Goal: Information Seeking & Learning: Learn about a topic

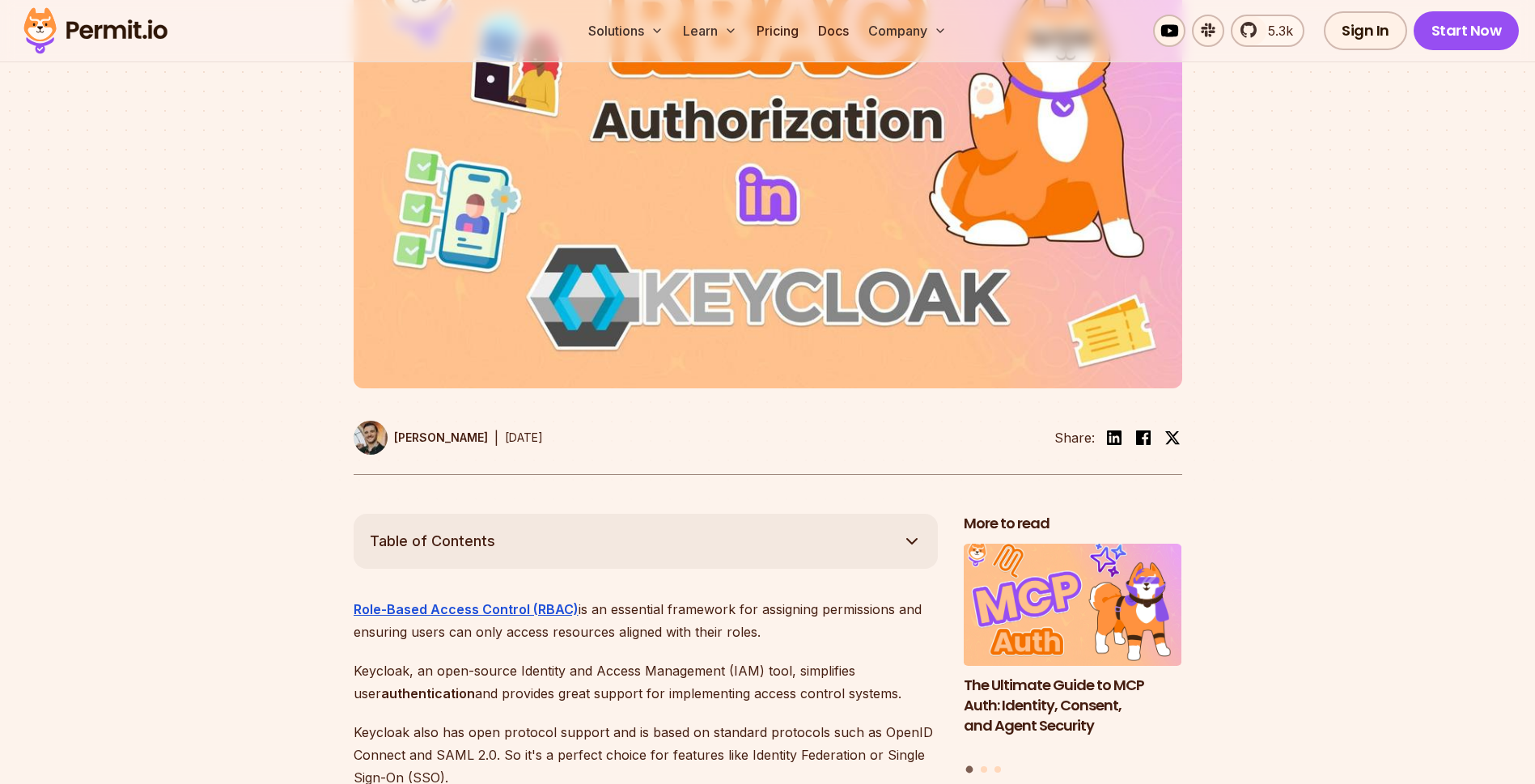
scroll to position [485, 0]
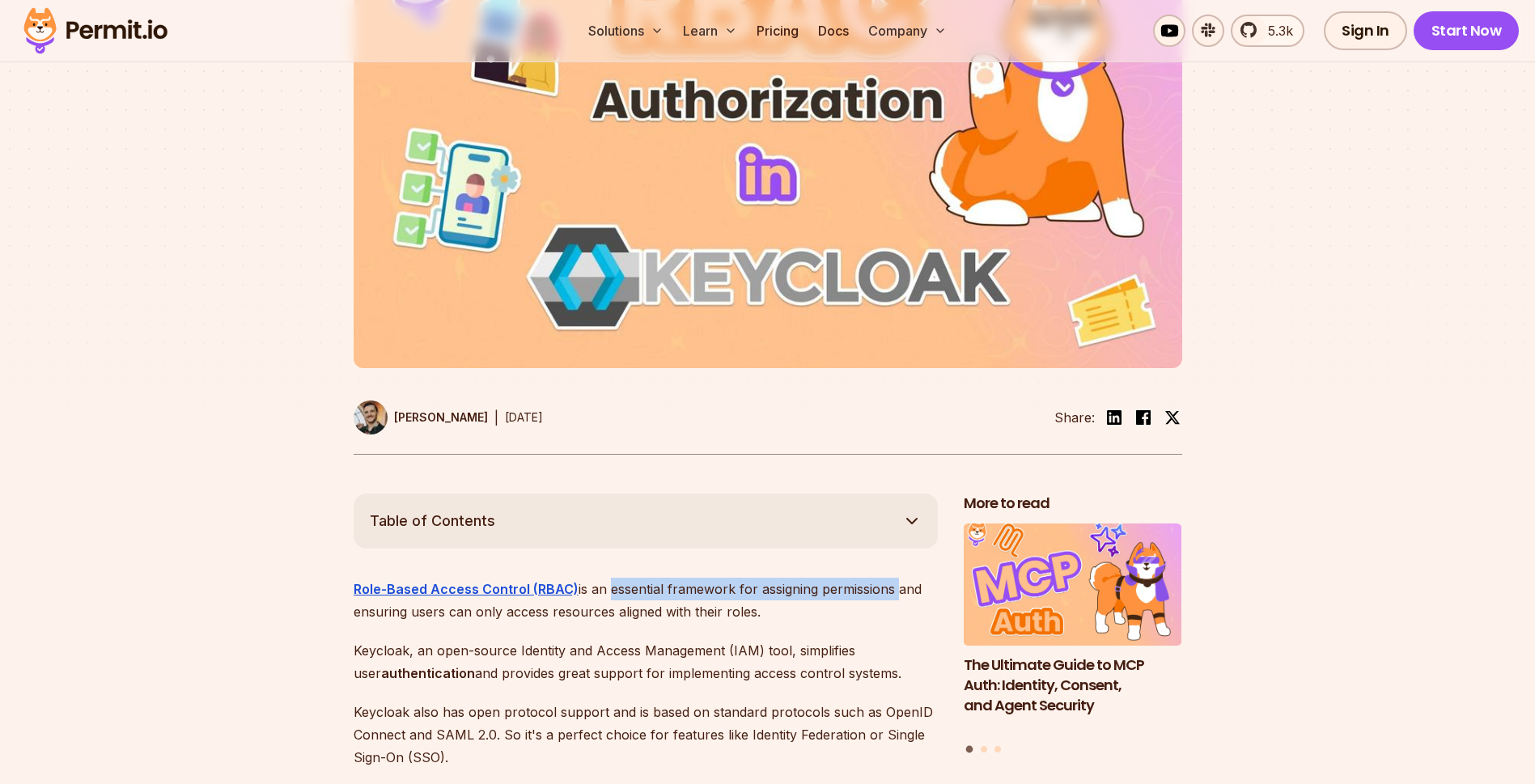
drag, startPoint x: 602, startPoint y: 567, endPoint x: 911, endPoint y: 575, distance: 309.1
click at [911, 577] on p "Role-Based Access Control (RBAC) is an essential framework for assigning permis…" at bounding box center [646, 600] width 584 height 45
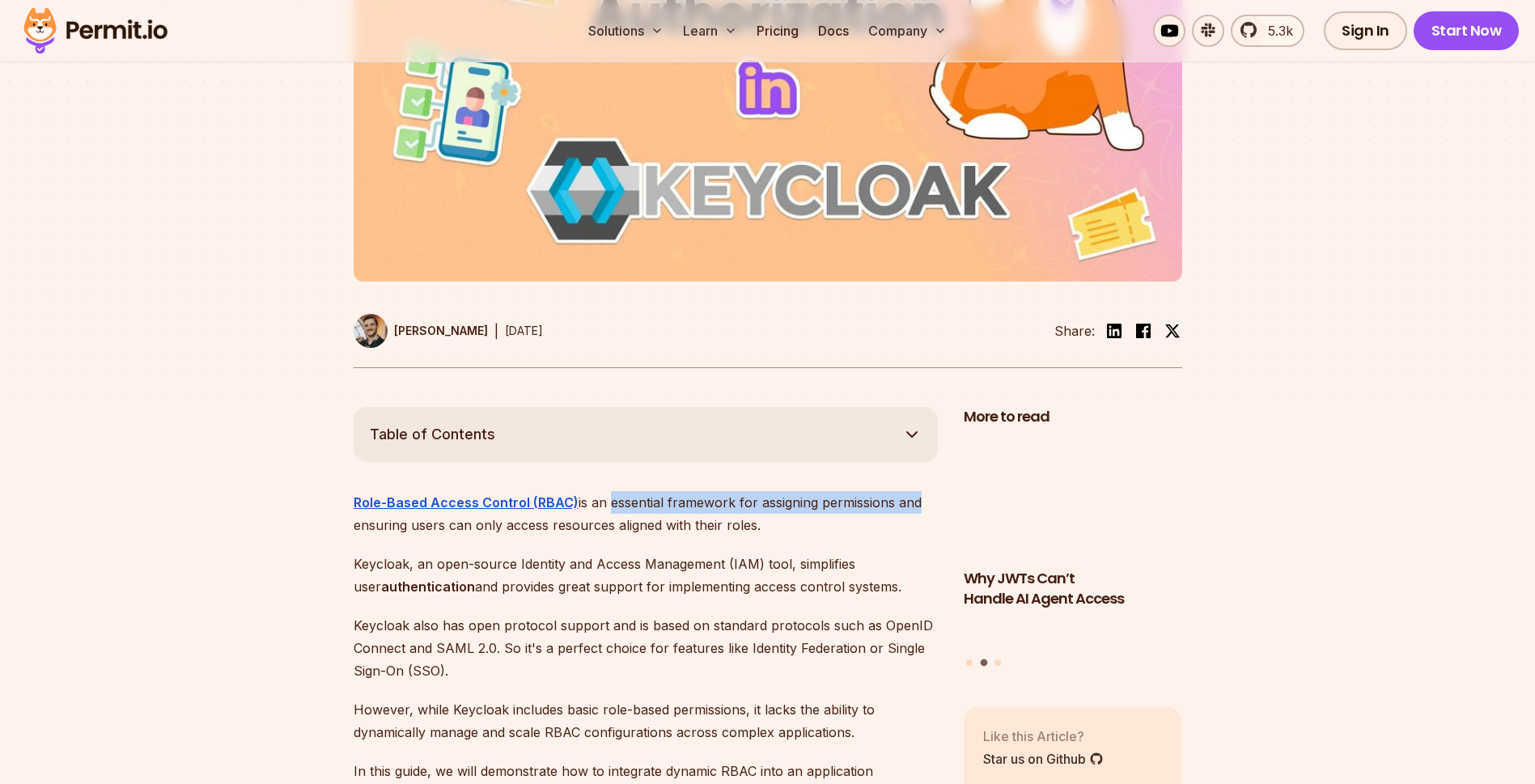
scroll to position [582, 0]
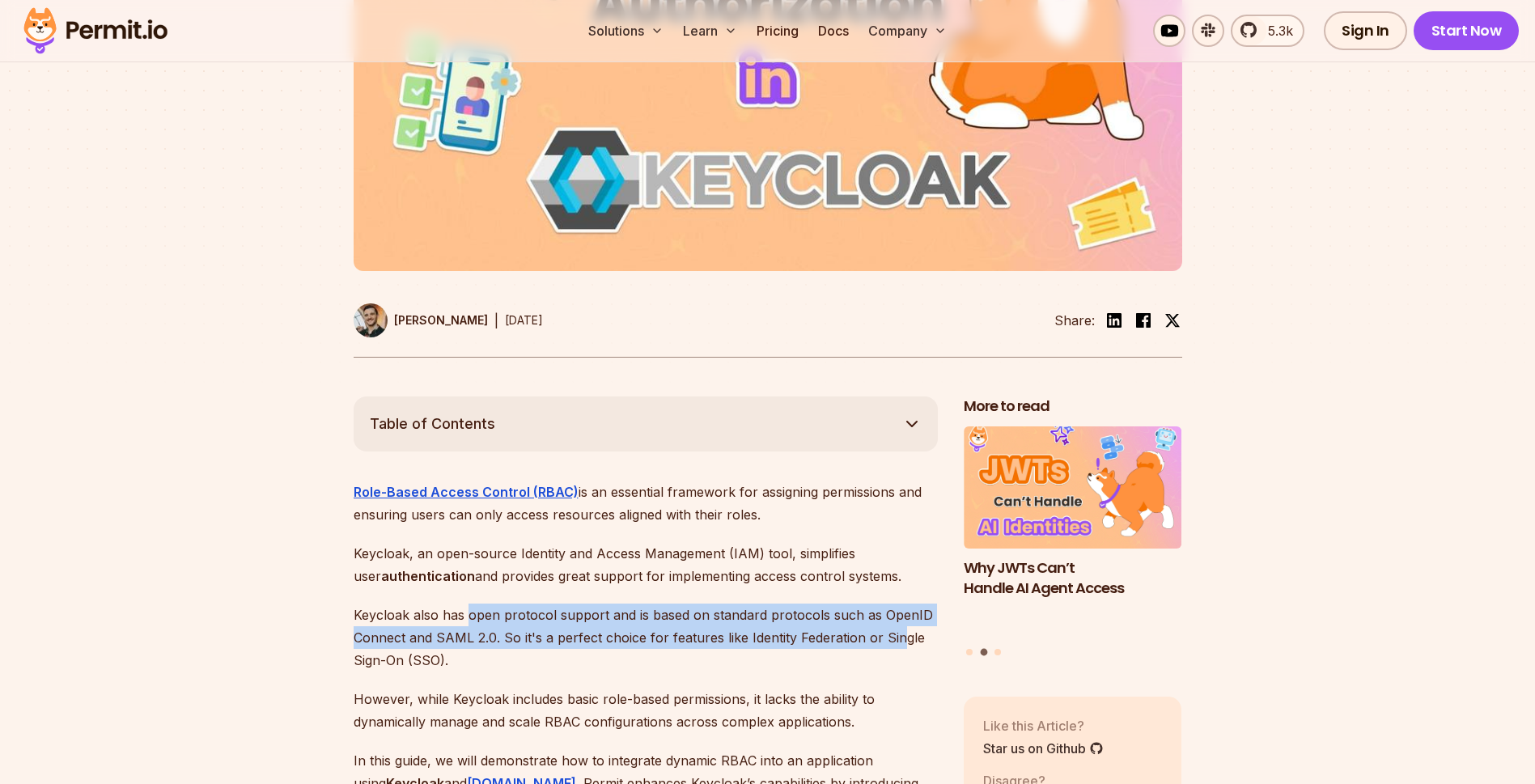
drag, startPoint x: 469, startPoint y: 596, endPoint x: 904, endPoint y: 615, distance: 435.4
click at [904, 615] on p "Keycloak also has open protocol support and is based on standard protocols such…" at bounding box center [646, 637] width 584 height 68
click at [571, 619] on p "Keycloak also has open protocol support and is based on standard protocols such…" at bounding box center [646, 637] width 584 height 68
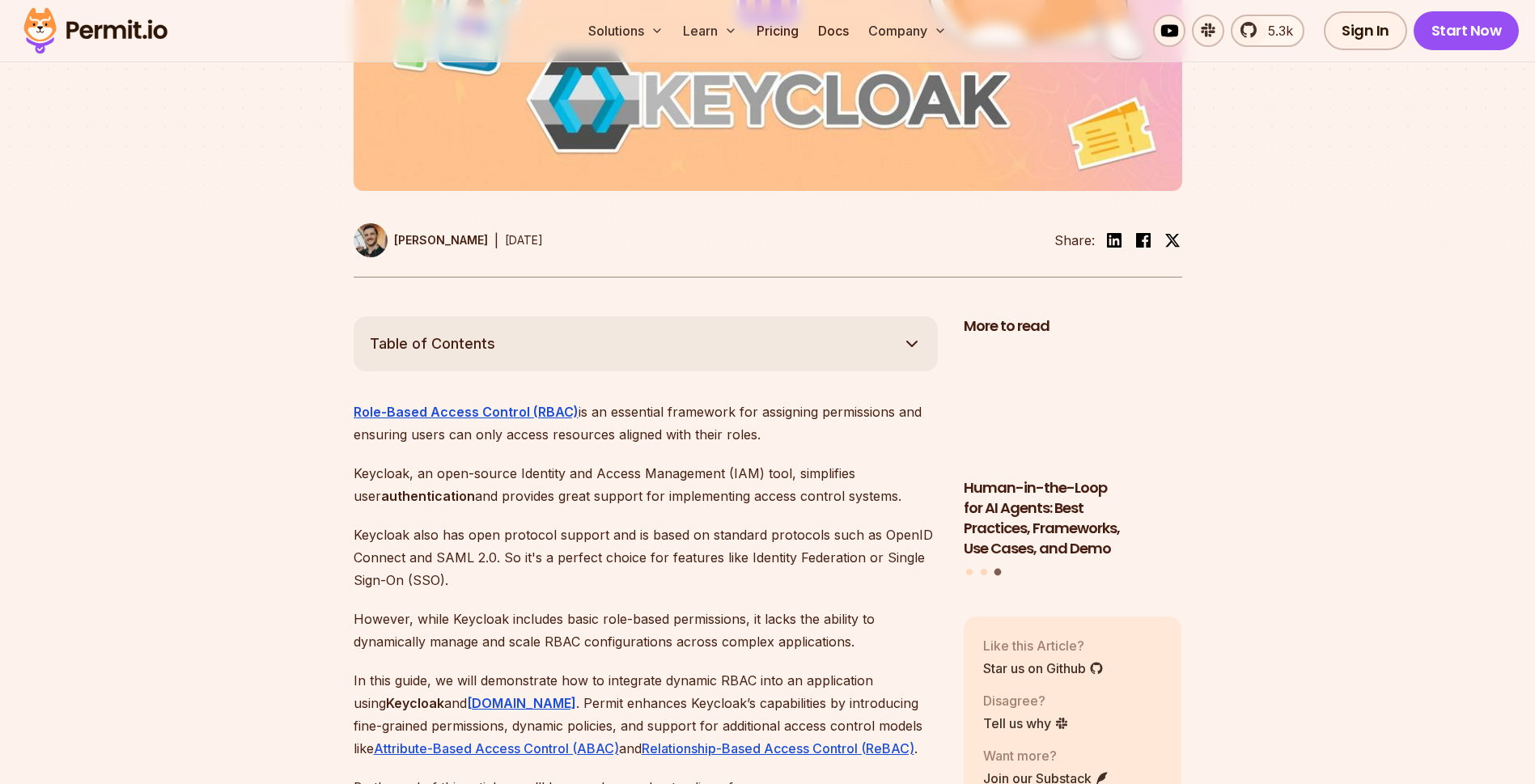
scroll to position [679, 0]
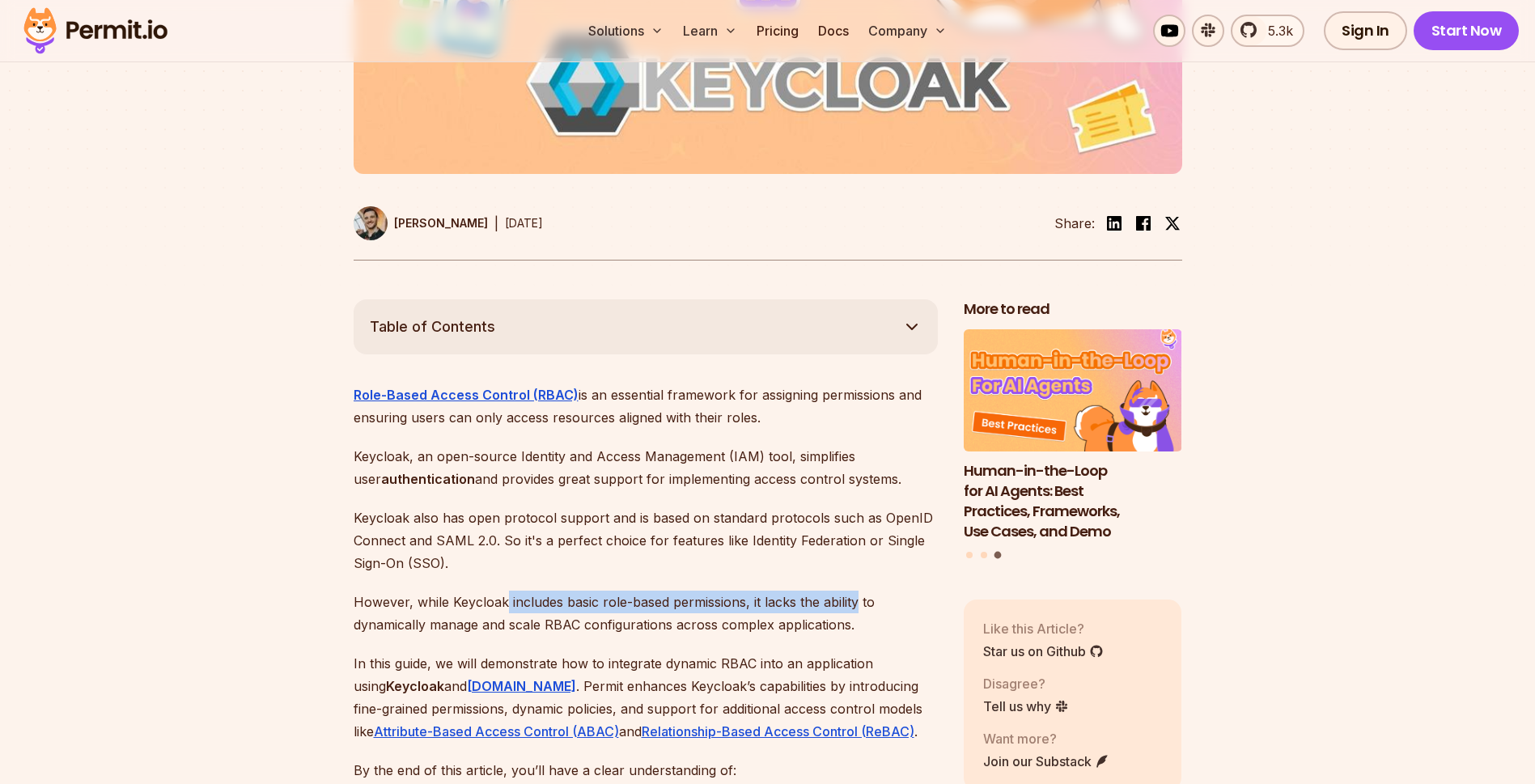
drag, startPoint x: 504, startPoint y: 582, endPoint x: 862, endPoint y: 589, distance: 358.1
click at [862, 591] on p "However, while Keycloak includes basic role-based permissions, it lacks the abi…" at bounding box center [646, 613] width 584 height 45
click at [381, 607] on p "However, while Keycloak includes basic role-based permissions, it lacks the abi…" at bounding box center [646, 613] width 584 height 45
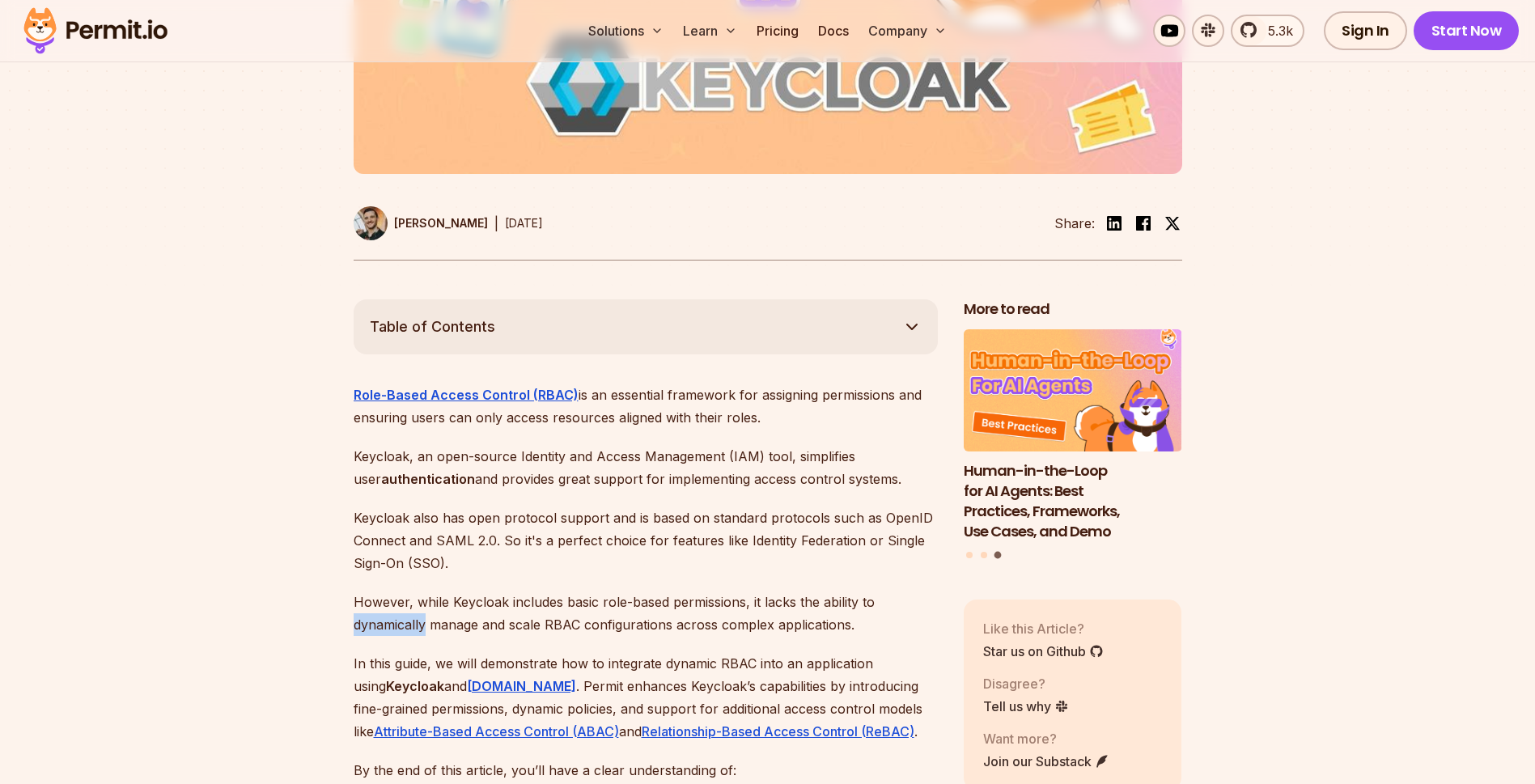
click at [381, 607] on p "However, while Keycloak includes basic role-based permissions, it lacks the abi…" at bounding box center [646, 613] width 584 height 45
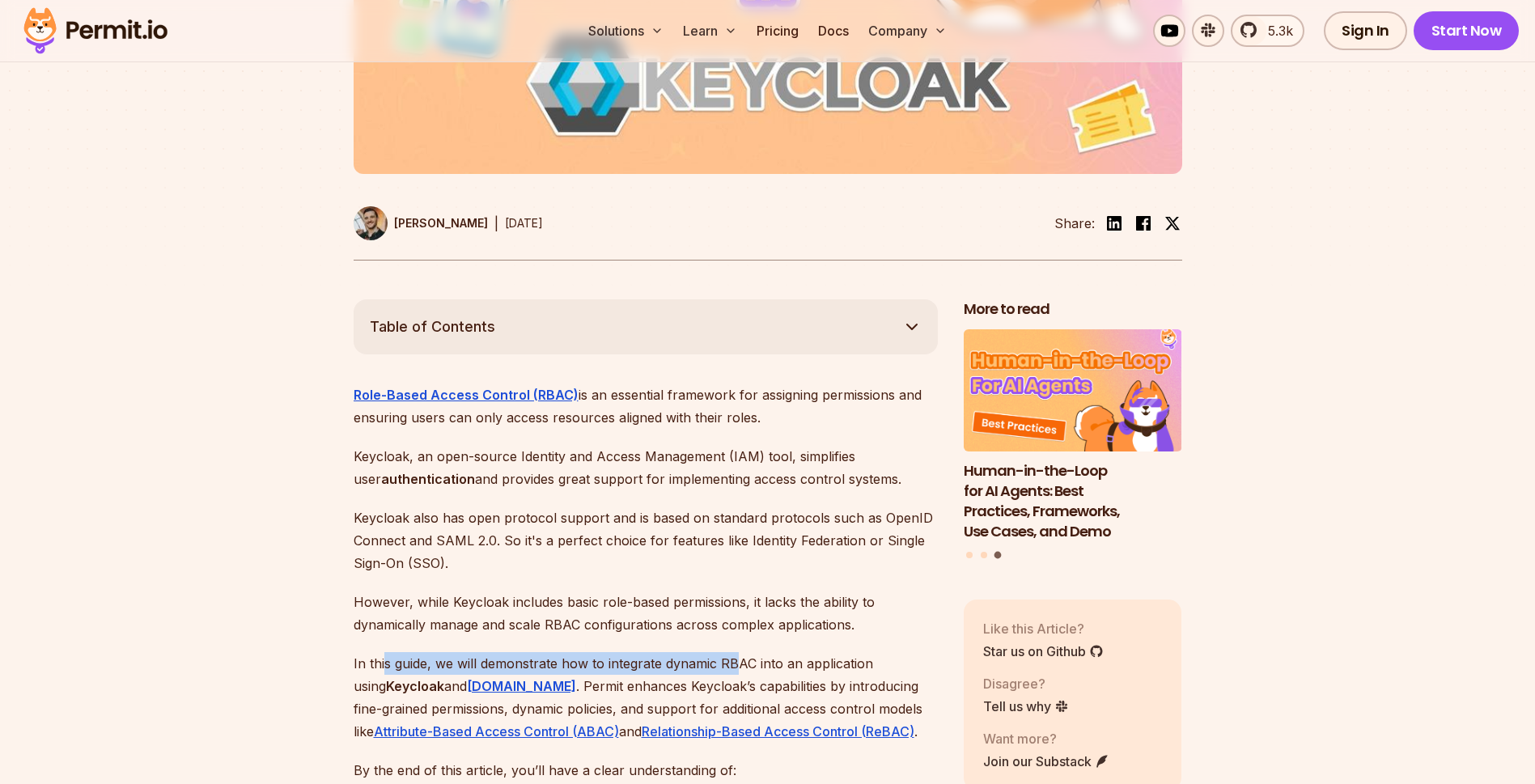
drag, startPoint x: 386, startPoint y: 638, endPoint x: 742, endPoint y: 648, distance: 356.1
click at [742, 652] on p "In this guide, we will demonstrate how to integrate dynamic RBAC into an applic…" at bounding box center [646, 697] width 584 height 90
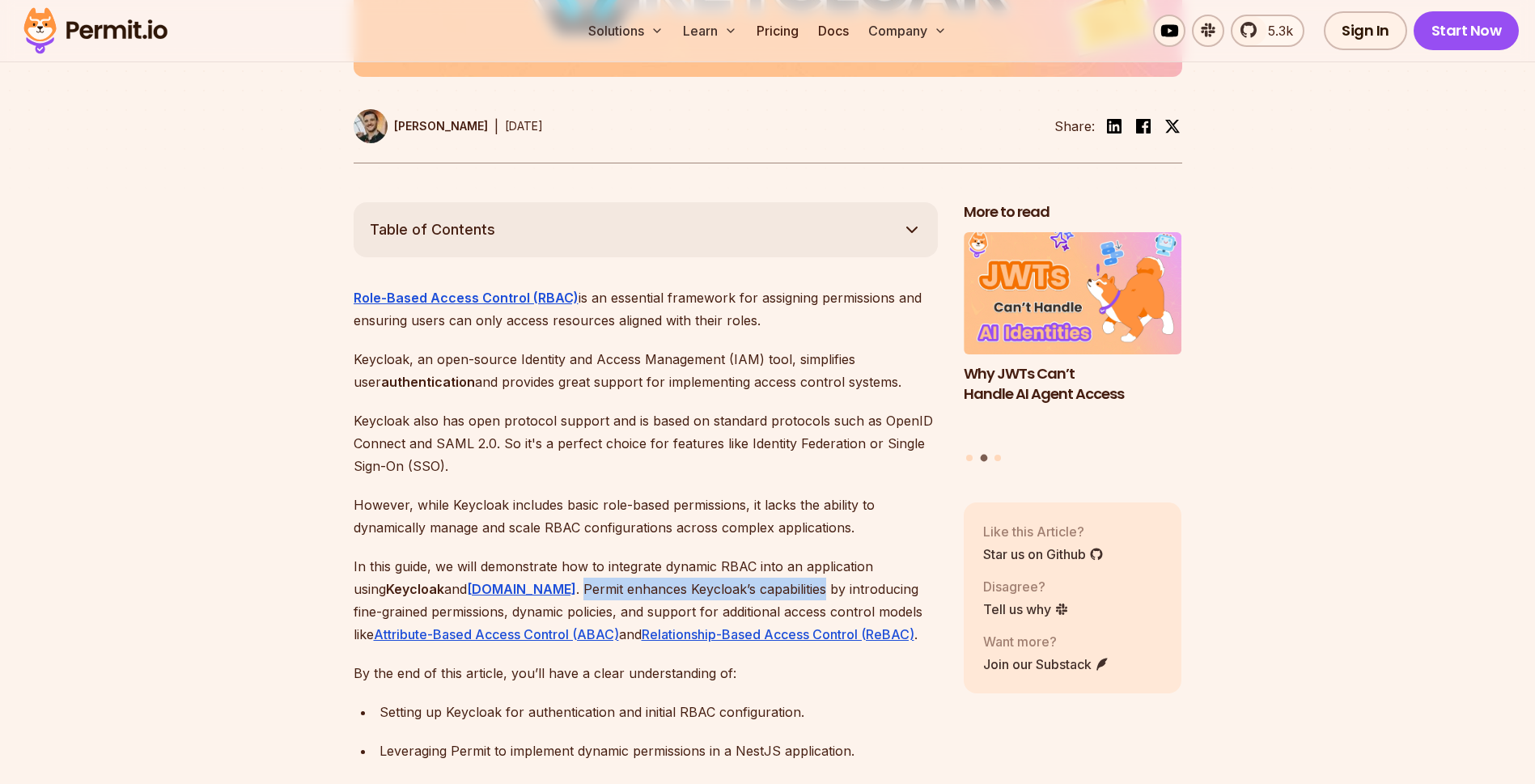
drag, startPoint x: 506, startPoint y: 568, endPoint x: 752, endPoint y: 574, distance: 246.1
click at [752, 574] on p "In this guide, we will demonstrate how to integrate dynamic RBAC into an applic…" at bounding box center [646, 600] width 584 height 90
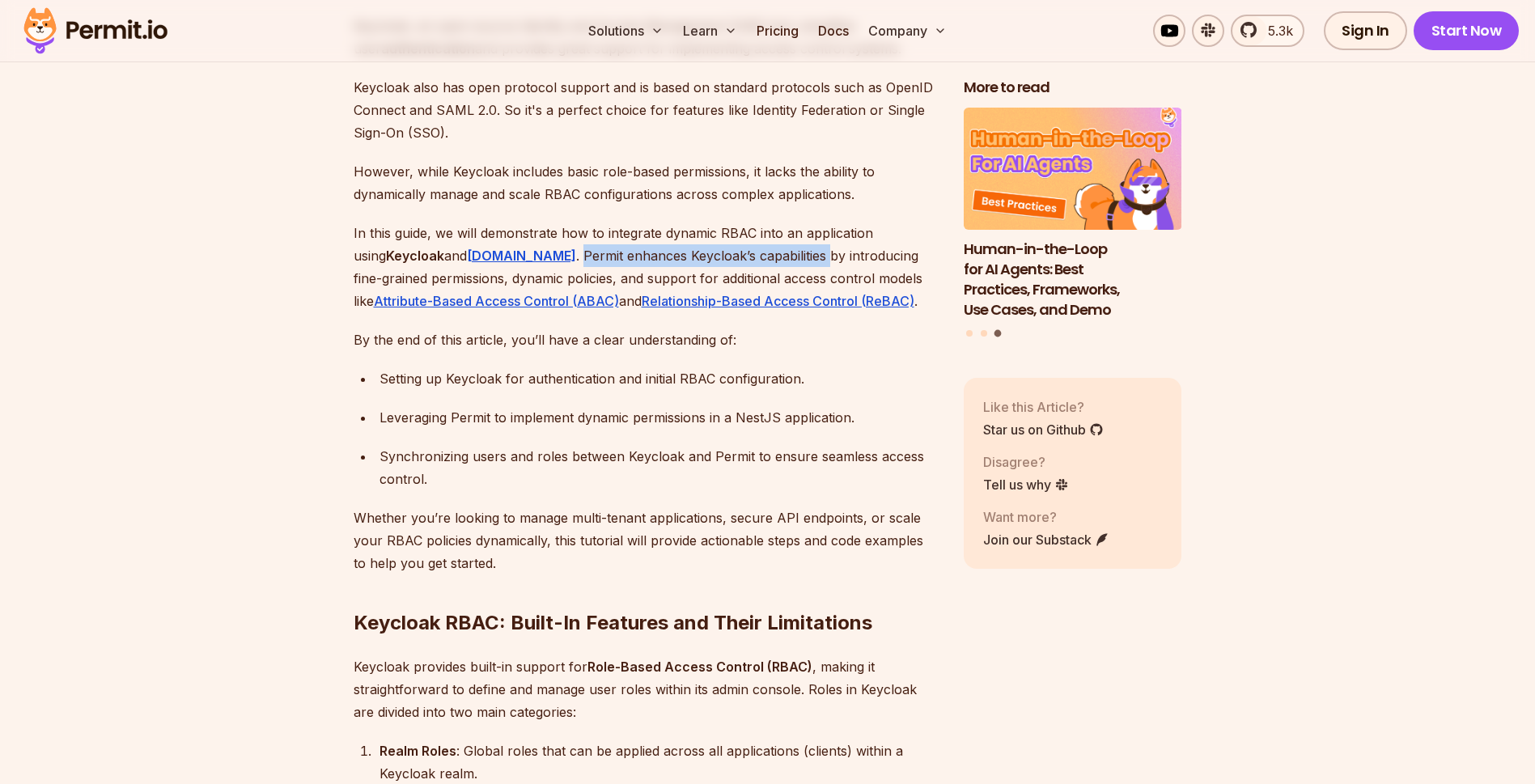
scroll to position [1165, 0]
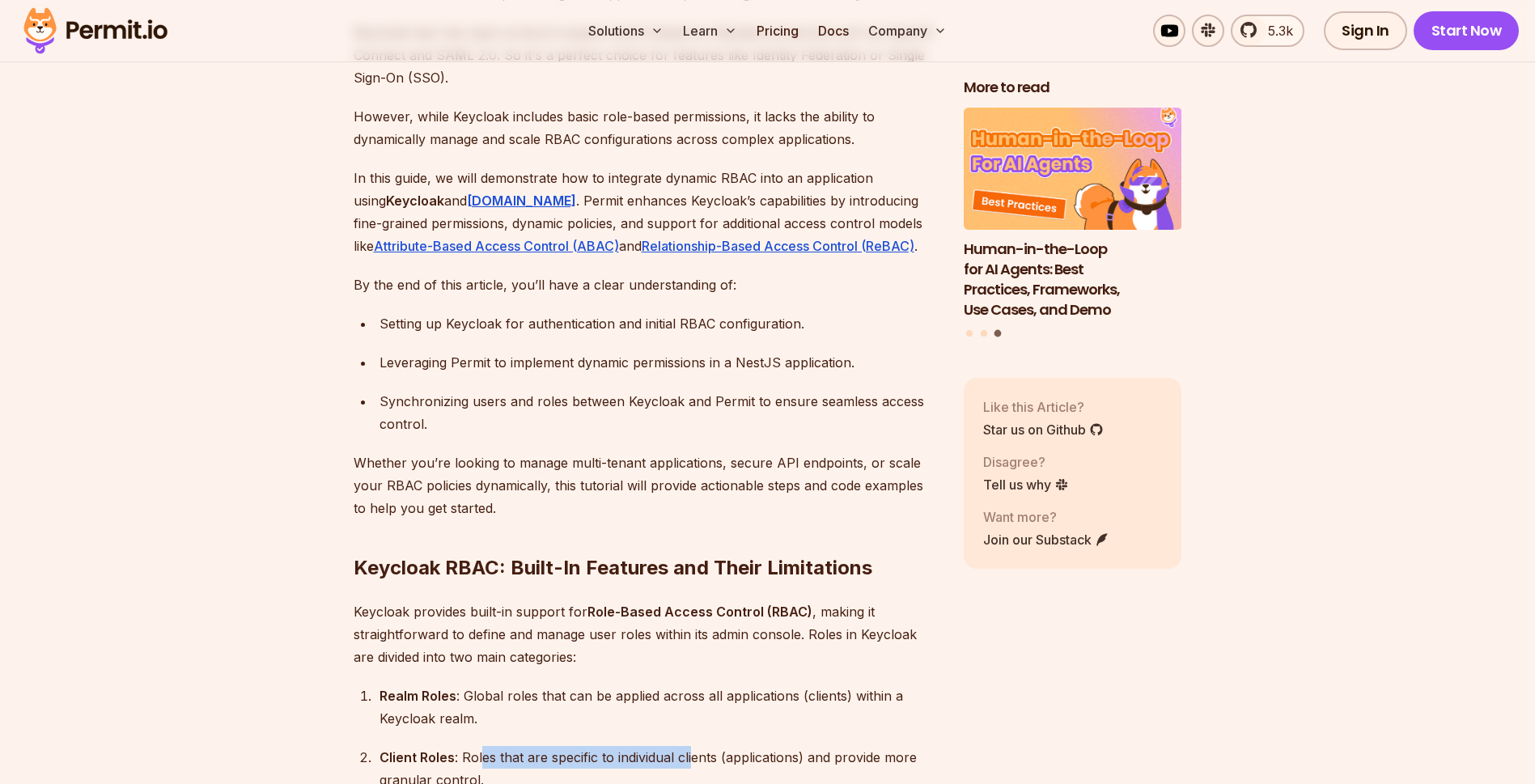
drag, startPoint x: 479, startPoint y: 738, endPoint x: 696, endPoint y: 744, distance: 217.1
click at [696, 746] on div "Client Roles : Roles that are specific to individual clients (applications) and…" at bounding box center [658, 768] width 558 height 45
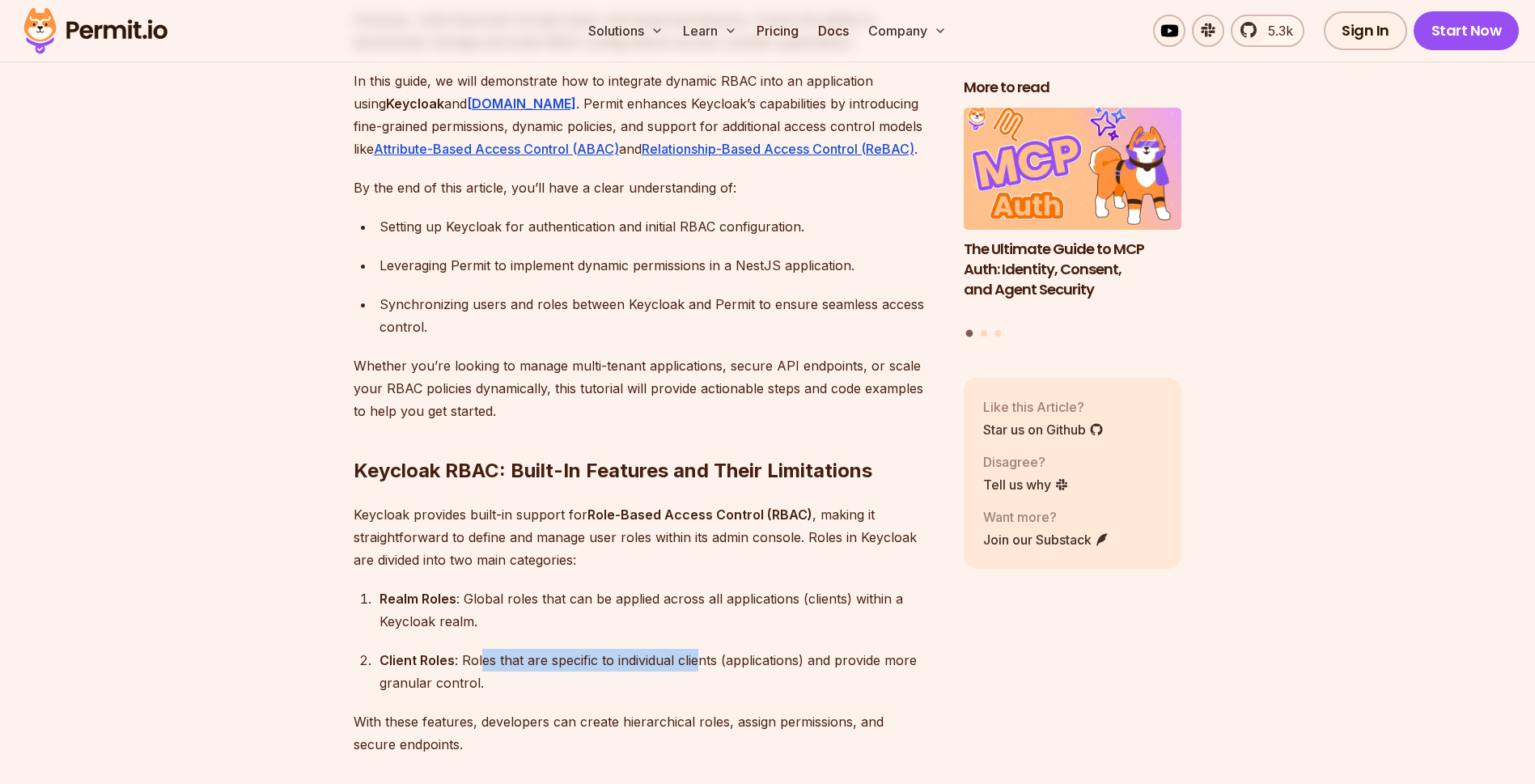
scroll to position [1359, 0]
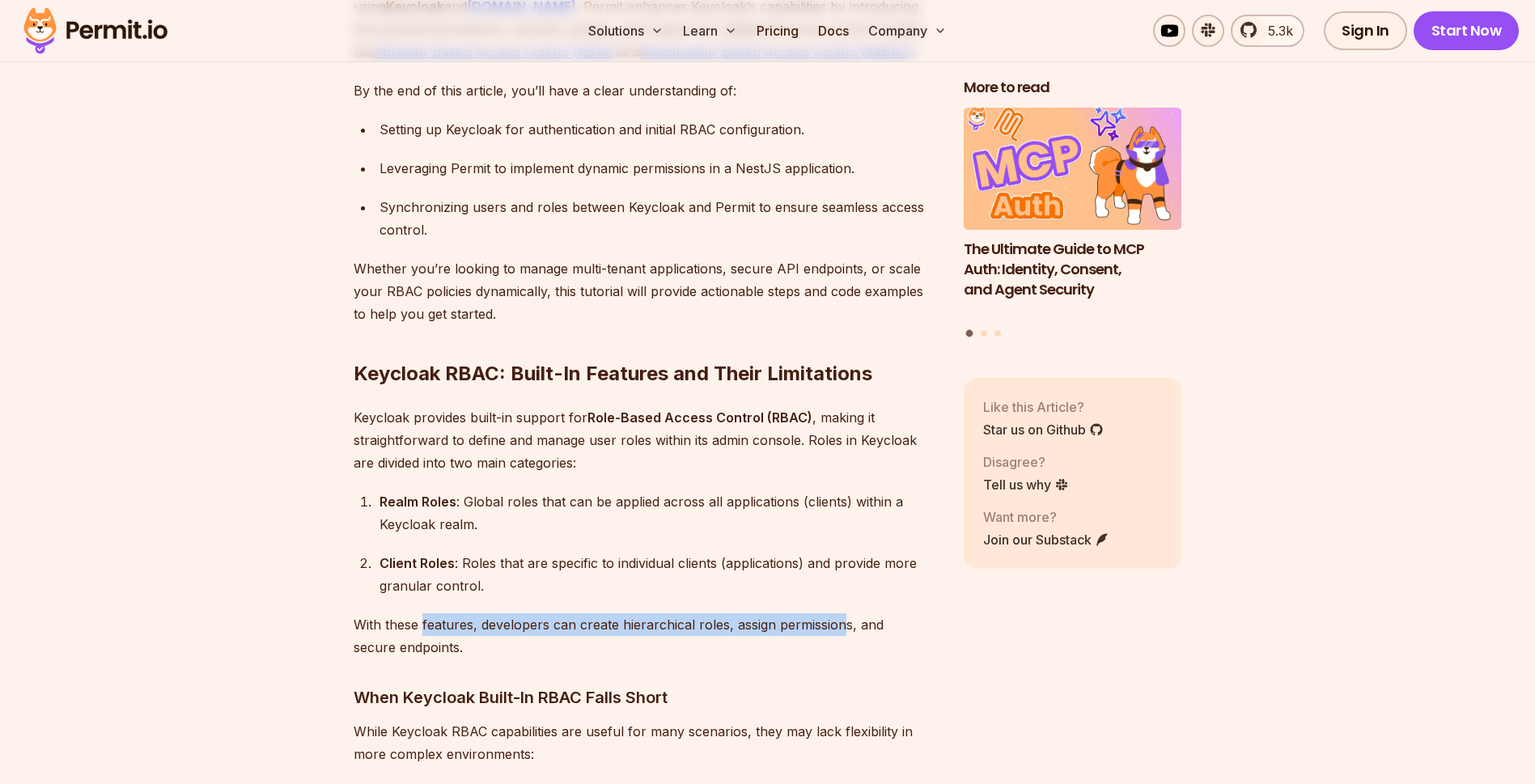
drag, startPoint x: 424, startPoint y: 608, endPoint x: 870, endPoint y: 614, distance: 446.0
click at [870, 614] on p "With these features, developers can create hierarchical roles, assign permissio…" at bounding box center [646, 636] width 584 height 45
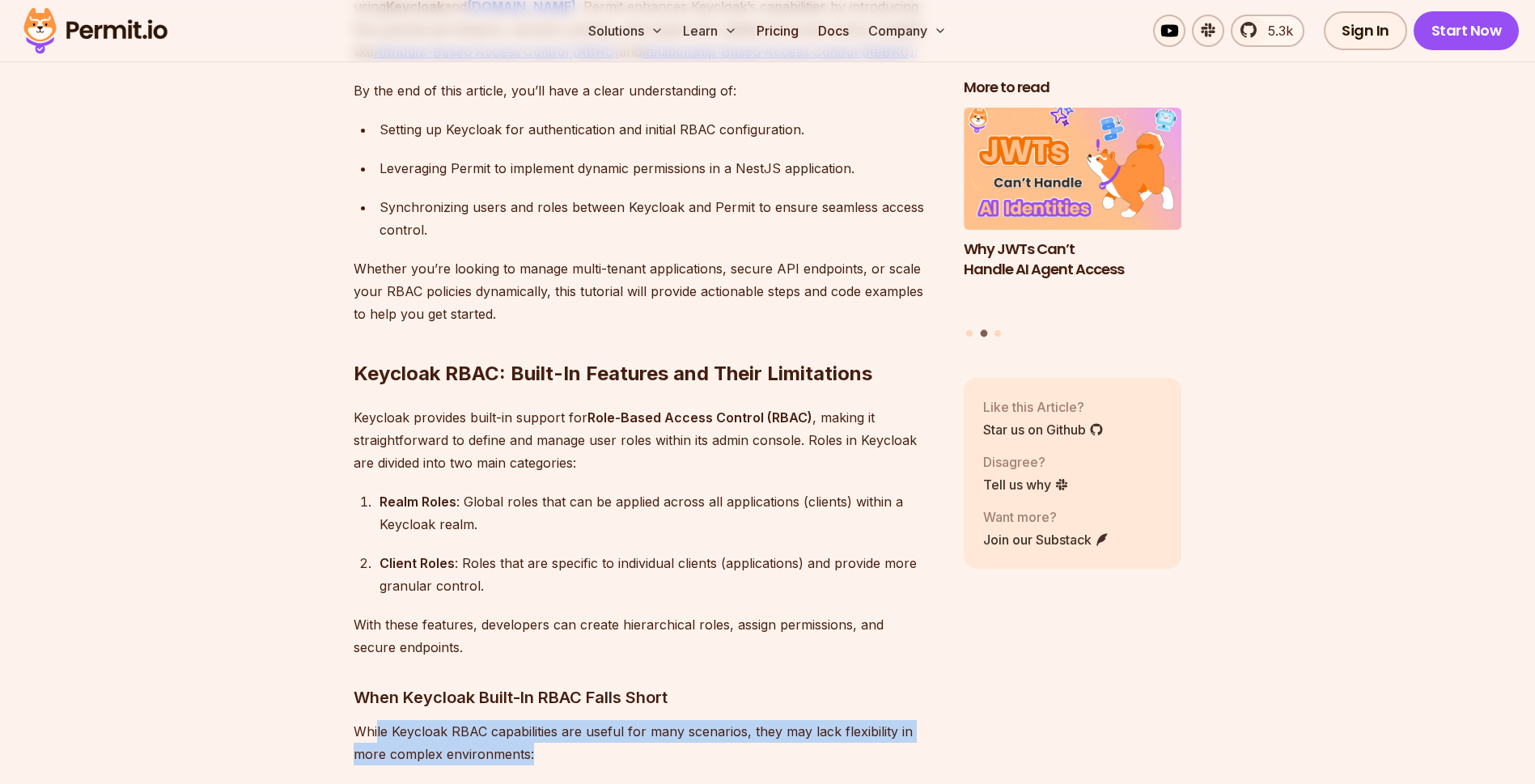
drag, startPoint x: 377, startPoint y: 710, endPoint x: 654, endPoint y: 721, distance: 277.2
click at [654, 721] on p "While Keycloak RBAC capabilities are useful for many scenarios, they may lack f…" at bounding box center [646, 743] width 584 height 45
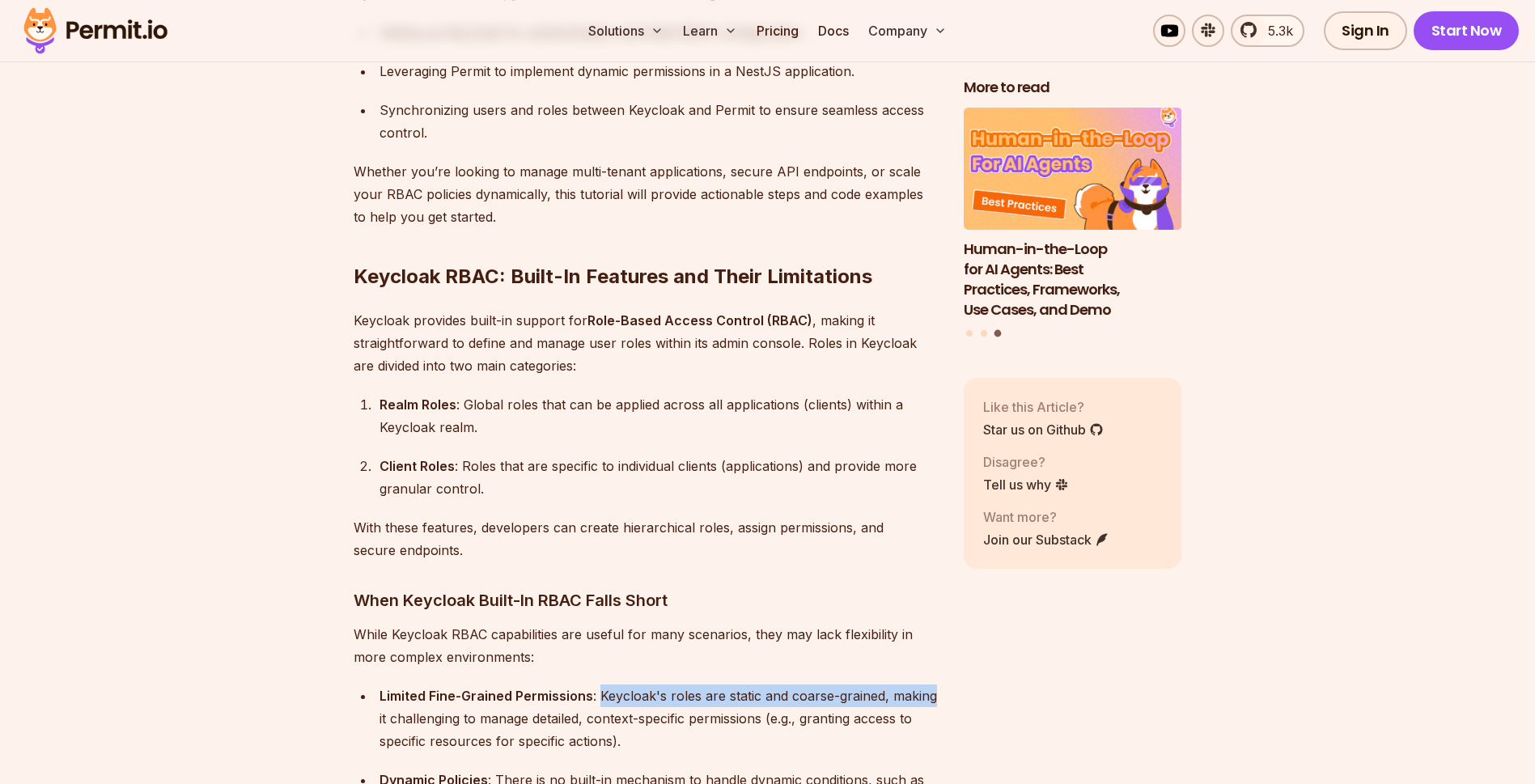
drag, startPoint x: 598, startPoint y: 673, endPoint x: 938, endPoint y: 682, distance: 340.1
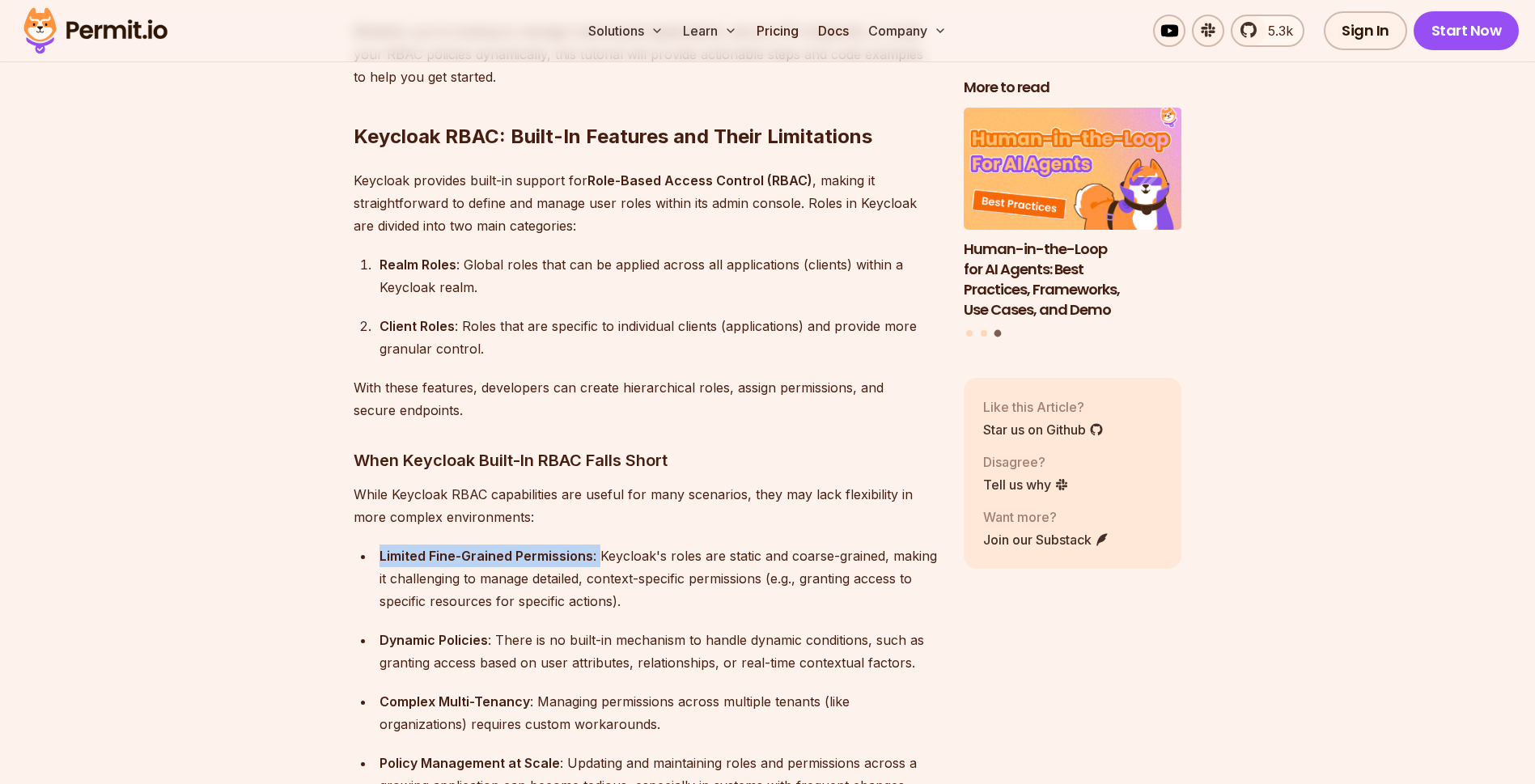
scroll to position [1650, 0]
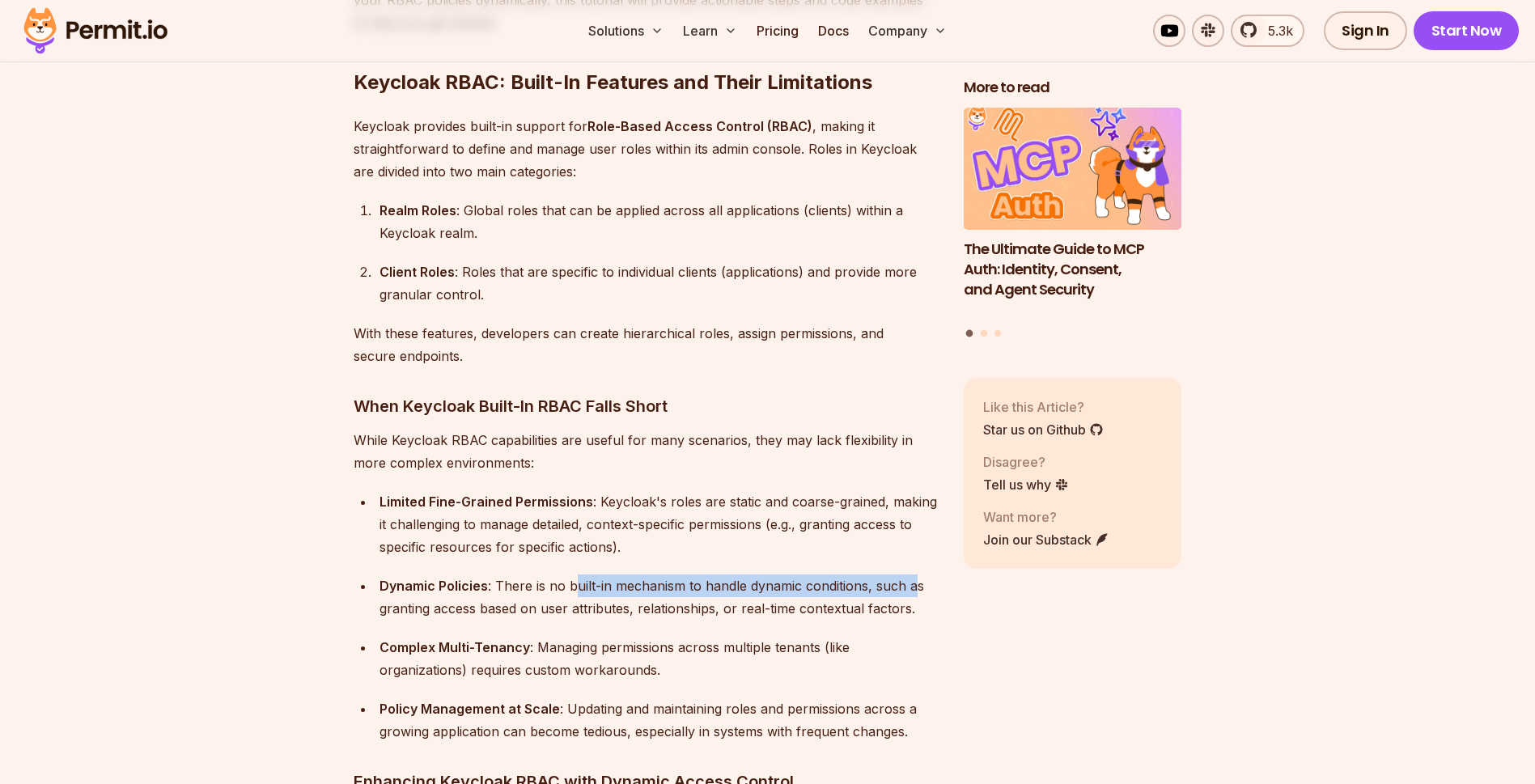
drag, startPoint x: 572, startPoint y: 562, endPoint x: 920, endPoint y: 574, distance: 348.2
click at [920, 574] on div "Dynamic Policies : There is no built-in mechanism to handle dynamic conditions,…" at bounding box center [658, 597] width 558 height 45
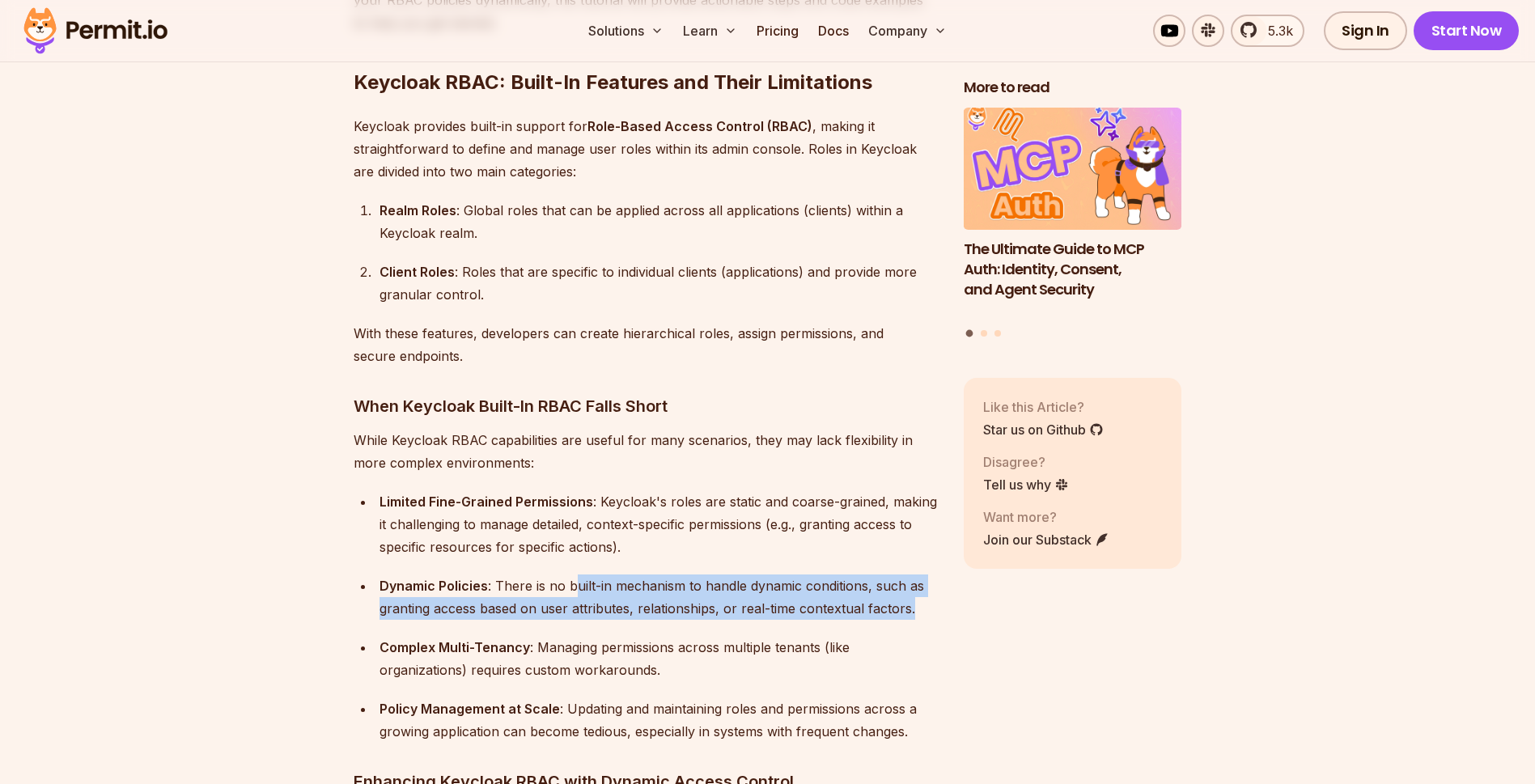
click at [421, 595] on div "Dynamic Policies : There is no built-in mechanism to handle dynamic conditions,…" at bounding box center [658, 597] width 558 height 45
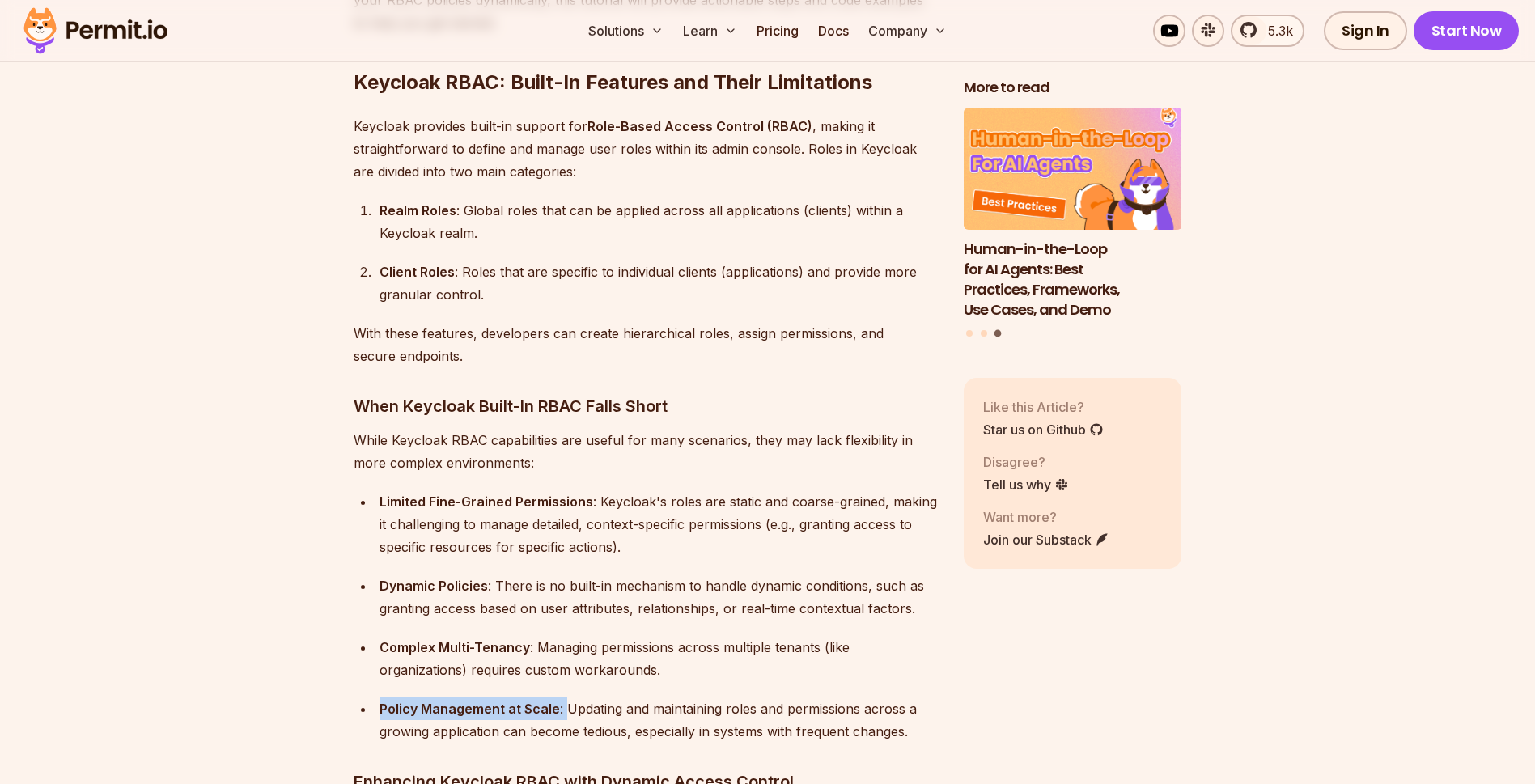
drag, startPoint x: 382, startPoint y: 687, endPoint x: 564, endPoint y: 693, distance: 182.1
click at [564, 697] on div "Policy Management at Scale : Updating and maintaining roles and permissions acr…" at bounding box center [658, 720] width 558 height 45
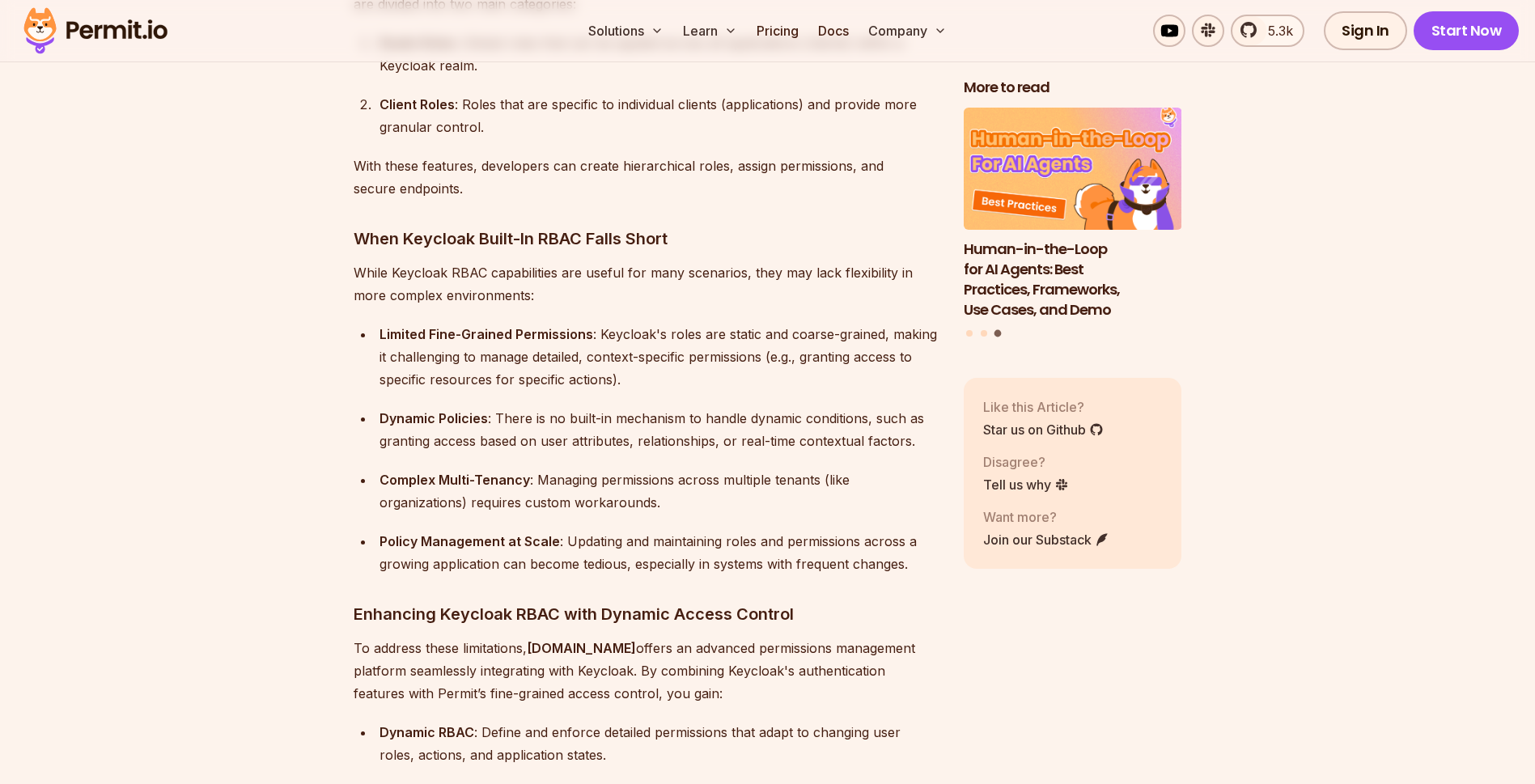
scroll to position [1845, 0]
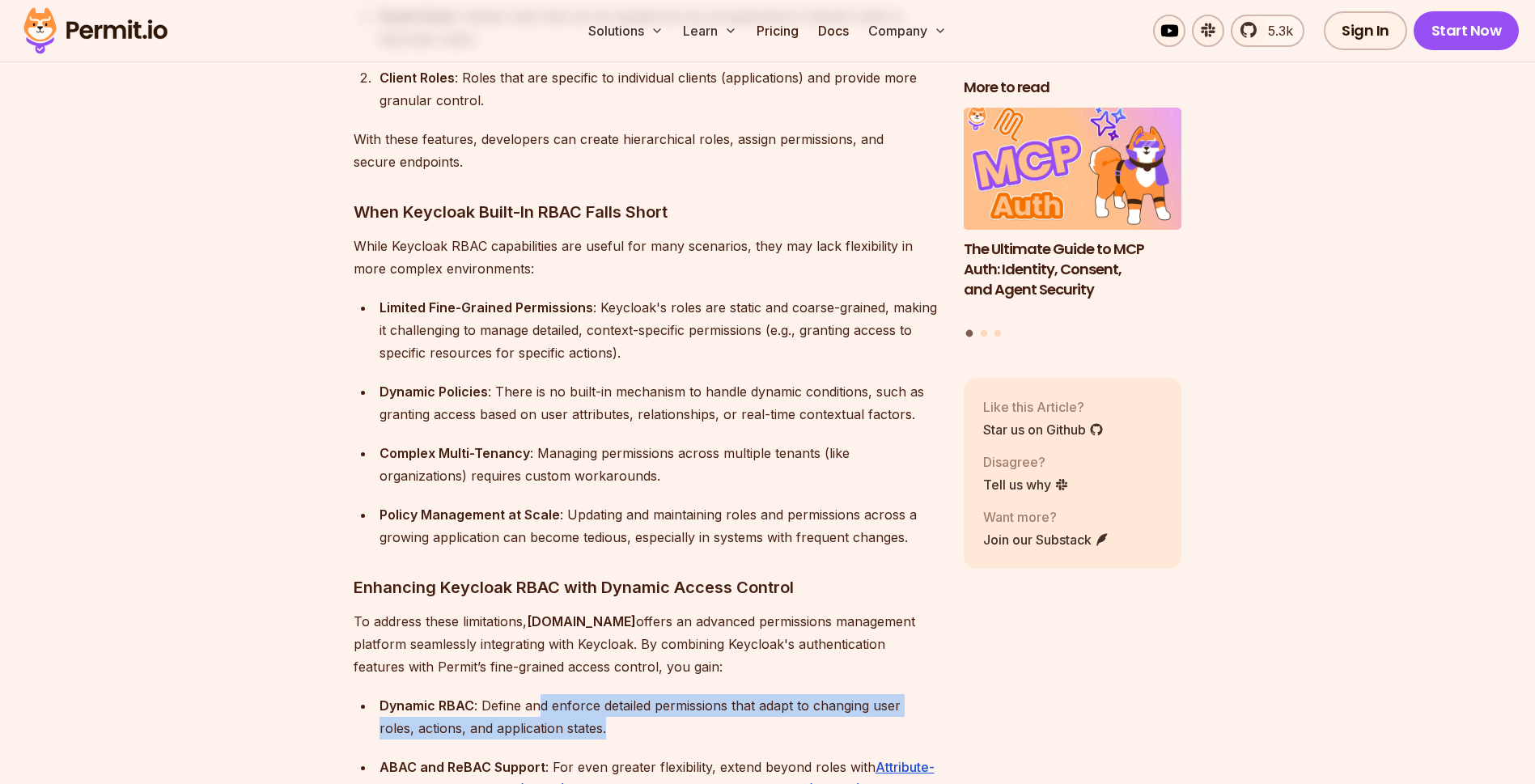
drag, startPoint x: 536, startPoint y: 682, endPoint x: 963, endPoint y: 698, distance: 427.3
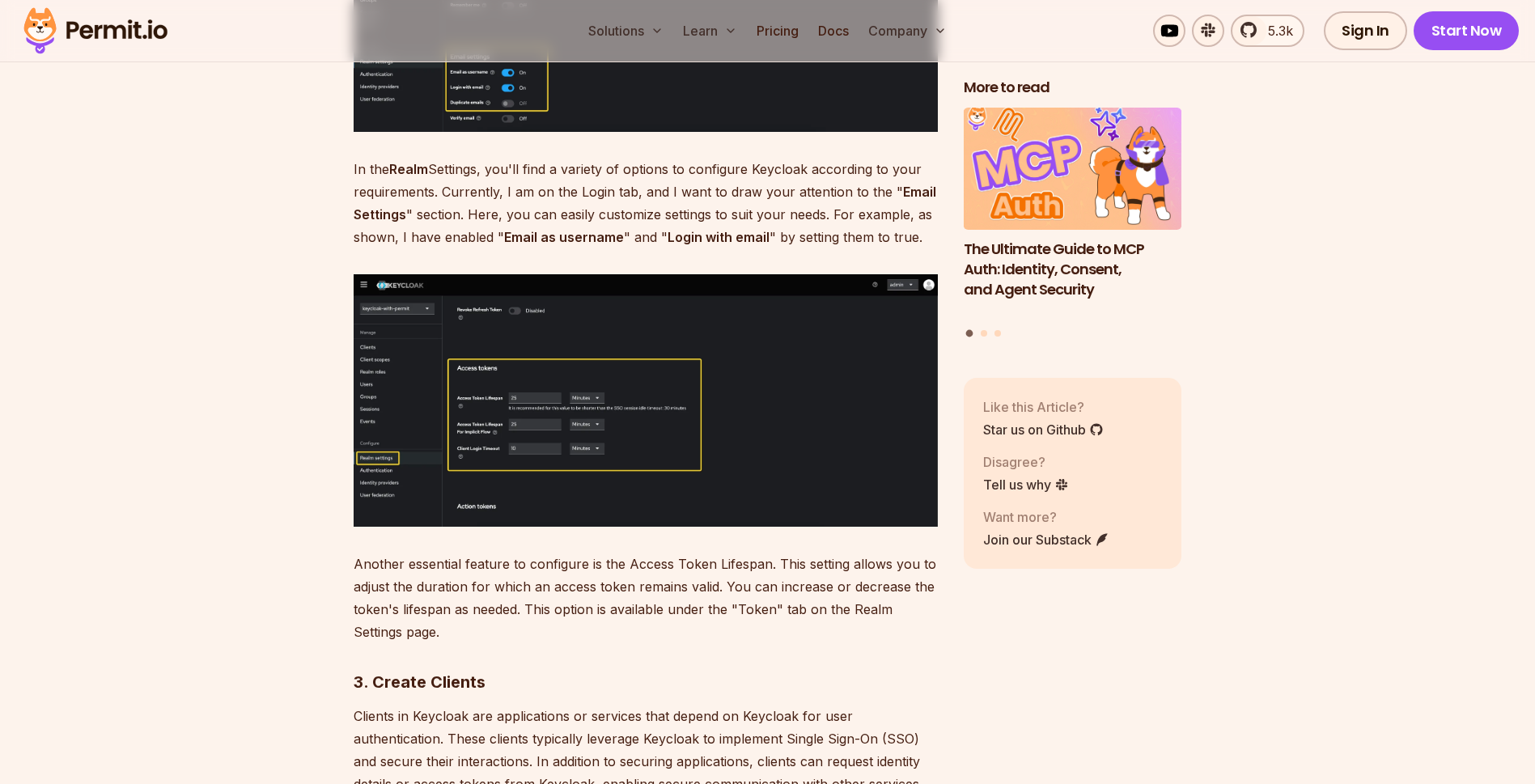
scroll to position [5728, 0]
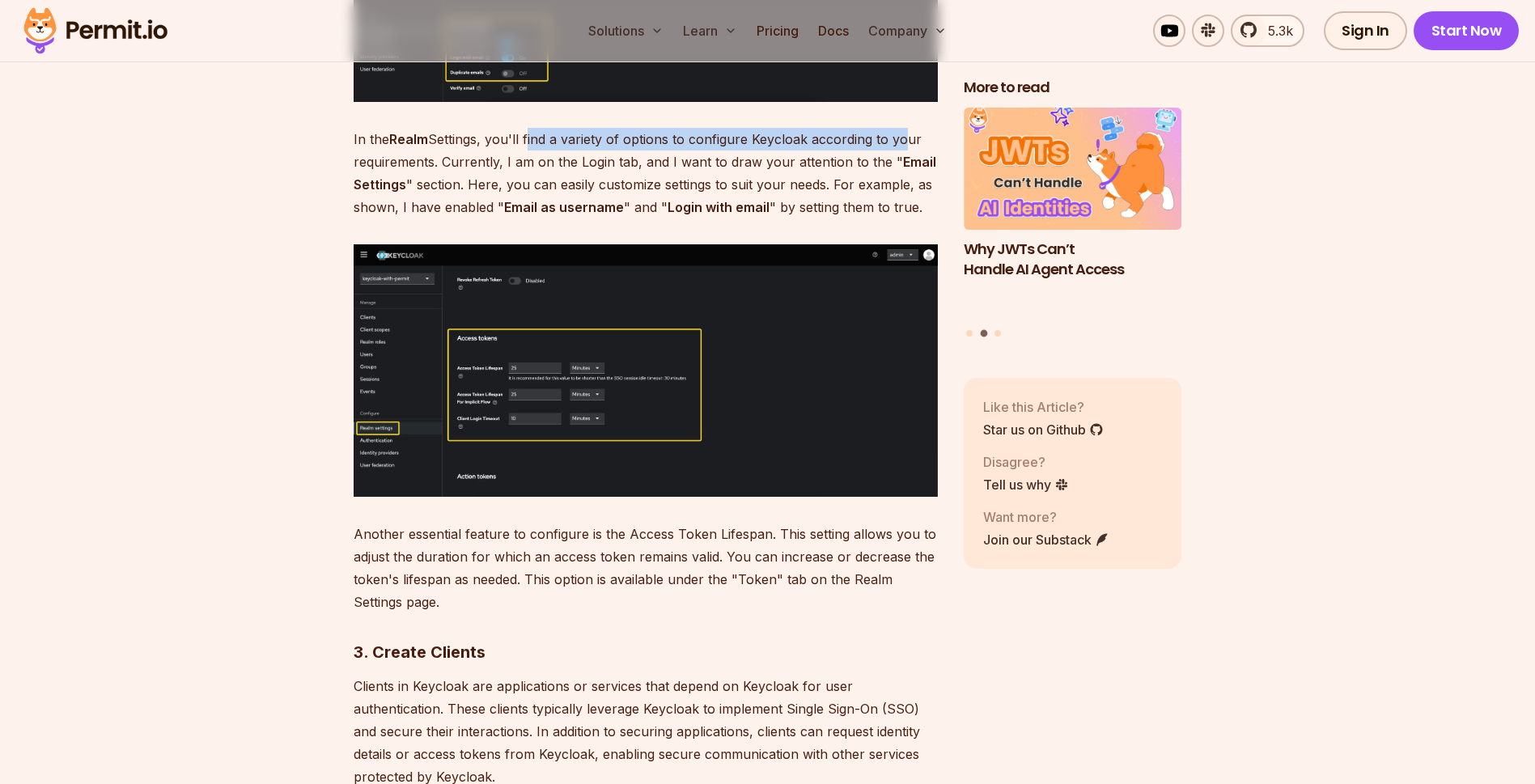
drag, startPoint x: 528, startPoint y: 123, endPoint x: 902, endPoint y: 125, distance: 374.0
click at [902, 128] on p "In the Realm Settings, you'll find a variety of options to configure Keycloak a…" at bounding box center [646, 173] width 584 height 90
click at [410, 143] on p "In the Realm Settings, you'll find a variety of options to configure Keycloak a…" at bounding box center [646, 173] width 584 height 90
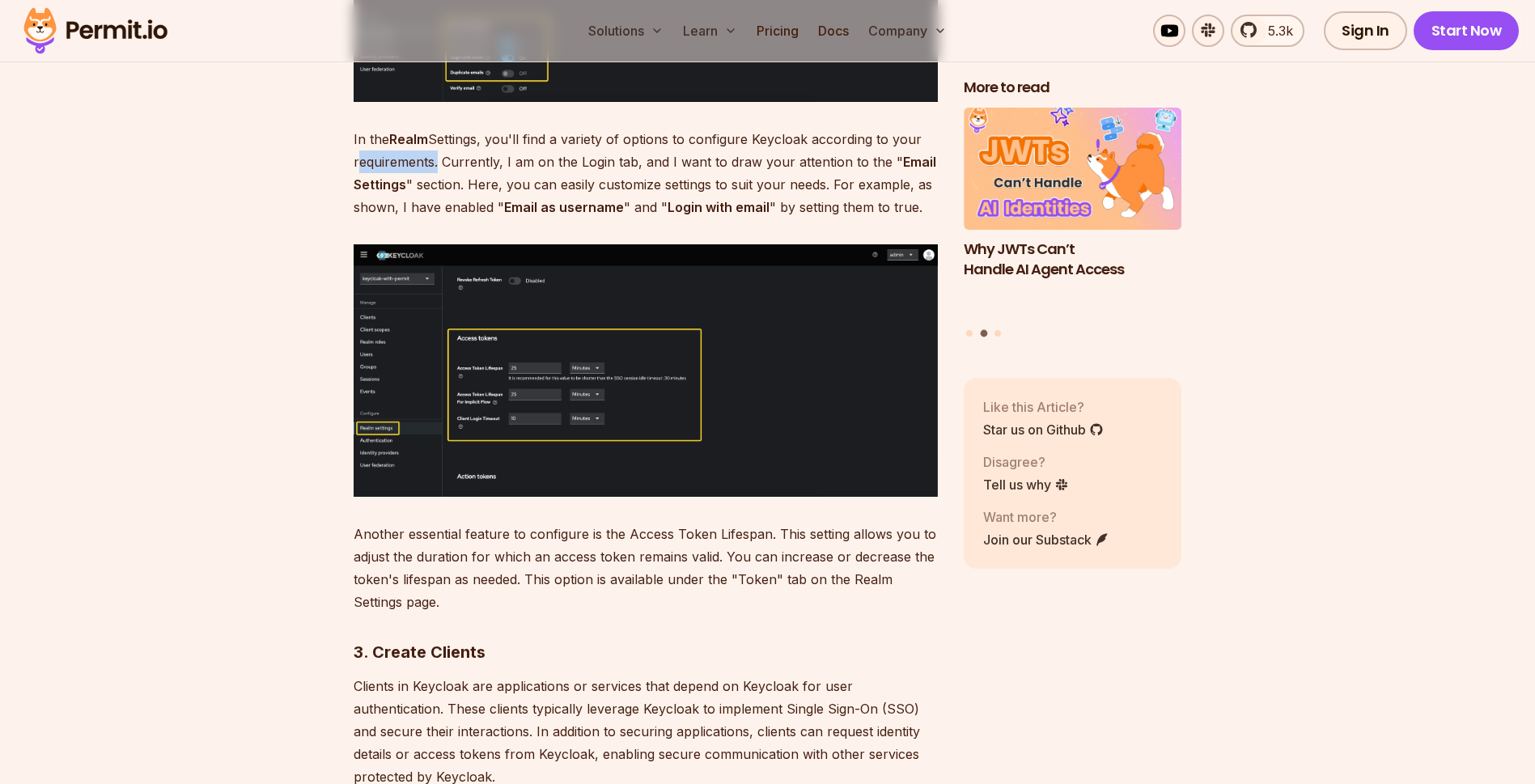
click at [410, 143] on p "In the Realm Settings, you'll find a variety of options to configure Keycloak a…" at bounding box center [646, 173] width 584 height 90
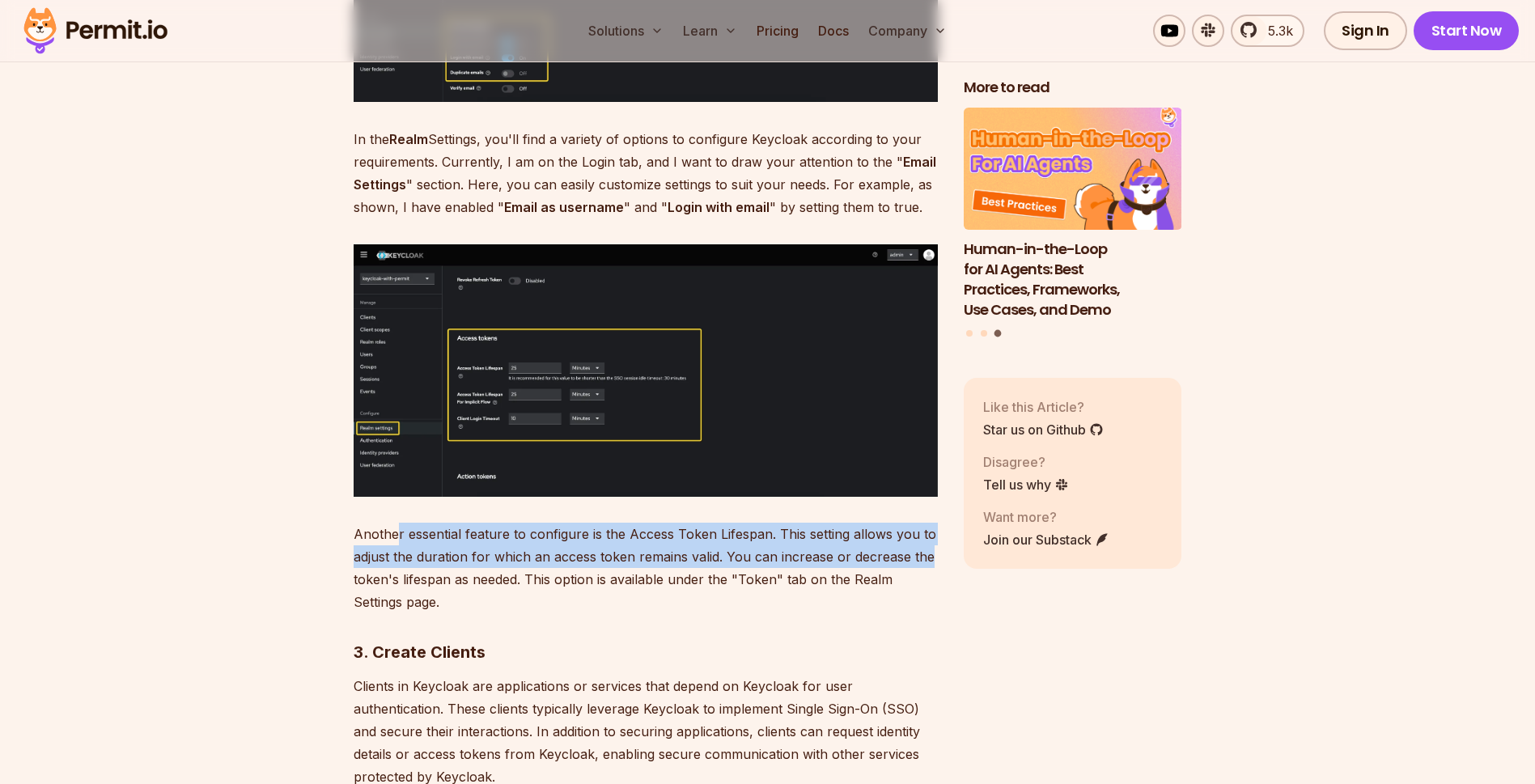
drag, startPoint x: 477, startPoint y: 515, endPoint x: 949, endPoint y: 525, distance: 472.1
click at [427, 535] on p "Another essential feature to configure is the Access Token Lifespan. This setti…" at bounding box center [646, 568] width 584 height 90
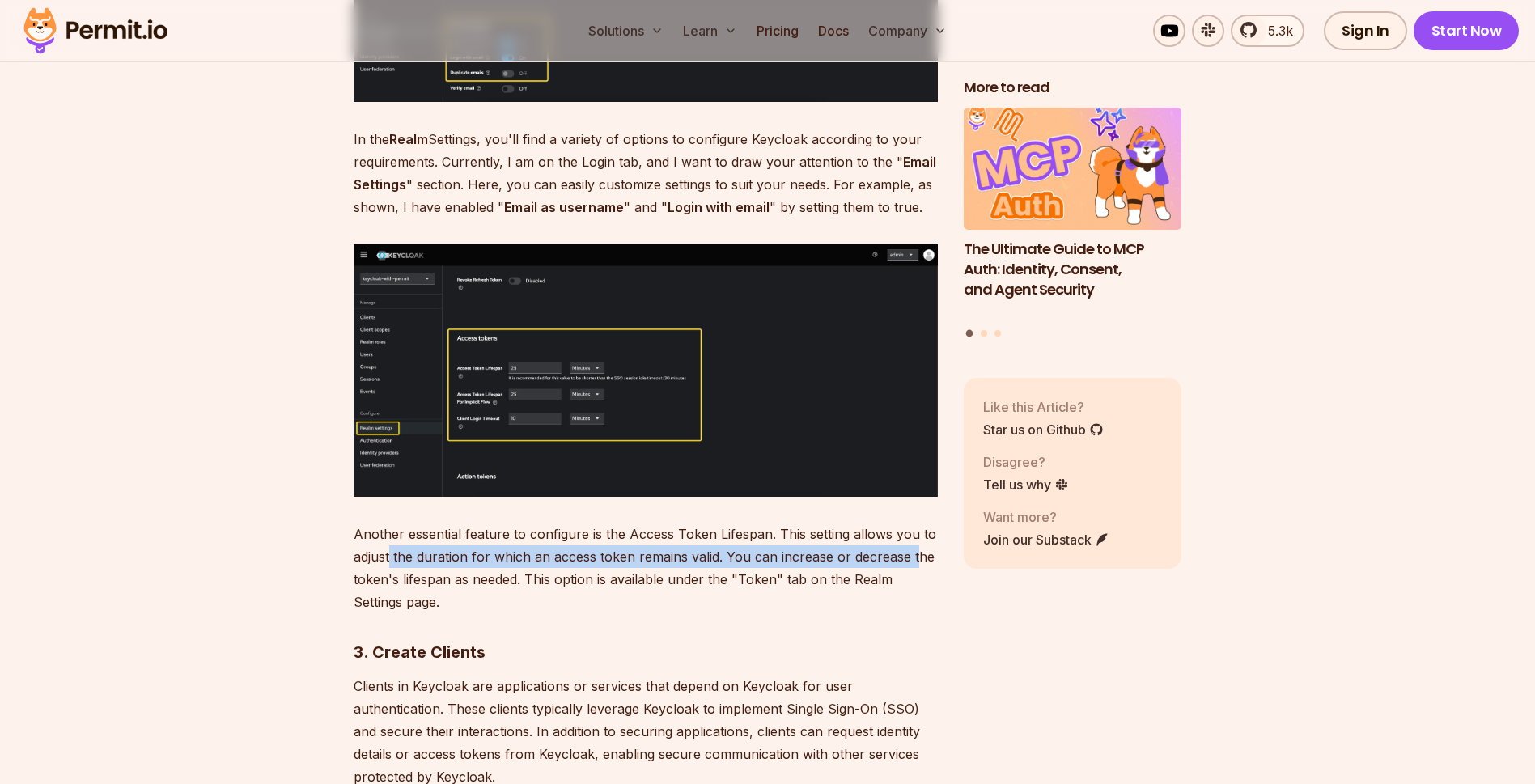
drag, startPoint x: 392, startPoint y: 539, endPoint x: 917, endPoint y: 541, distance: 525.0
click at [917, 541] on p "Another essential feature to configure is the Access Token Lifespan. This setti…" at bounding box center [646, 568] width 584 height 90
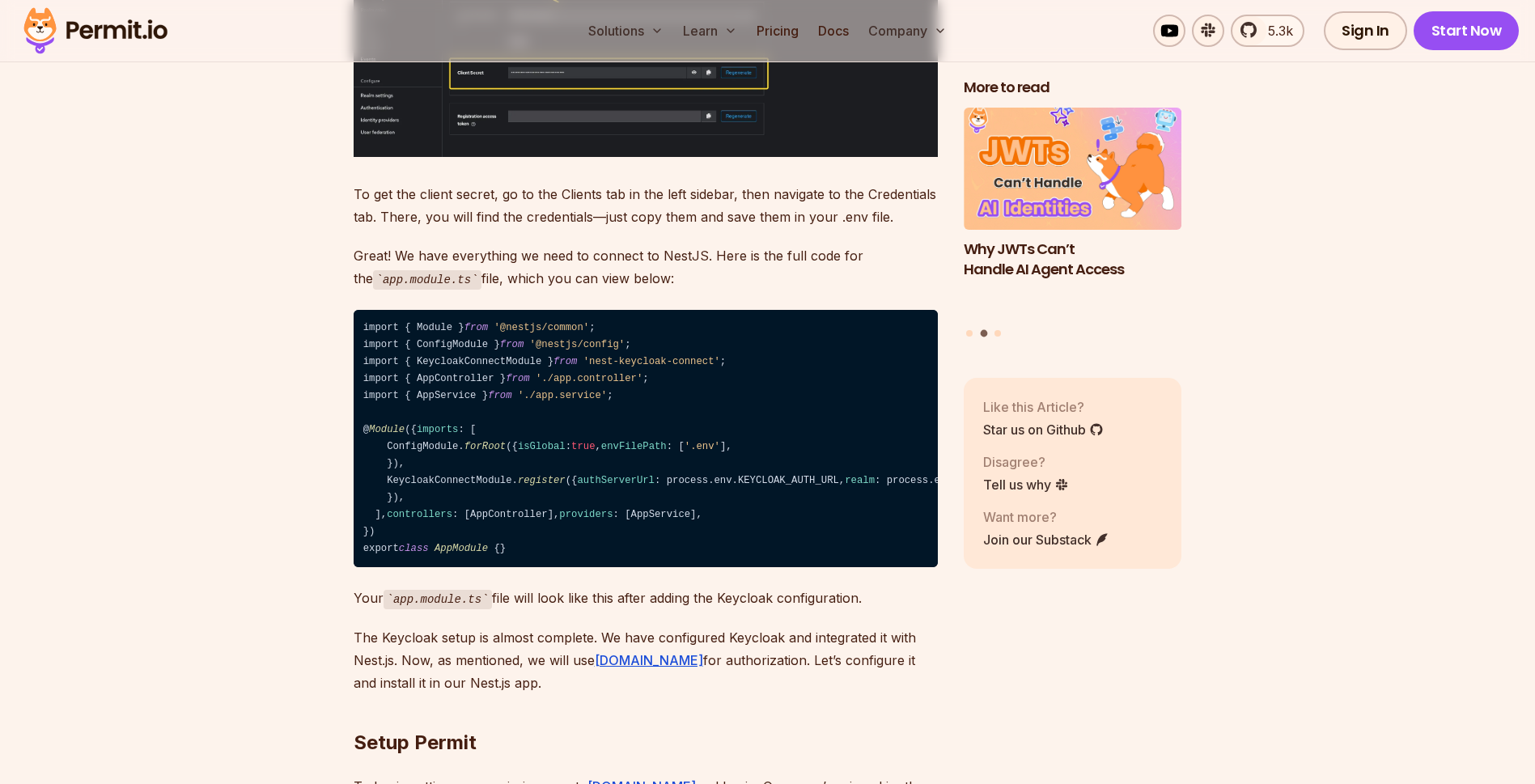
scroll to position [11667, 0]
